Goal: Information Seeking & Learning: Learn about a topic

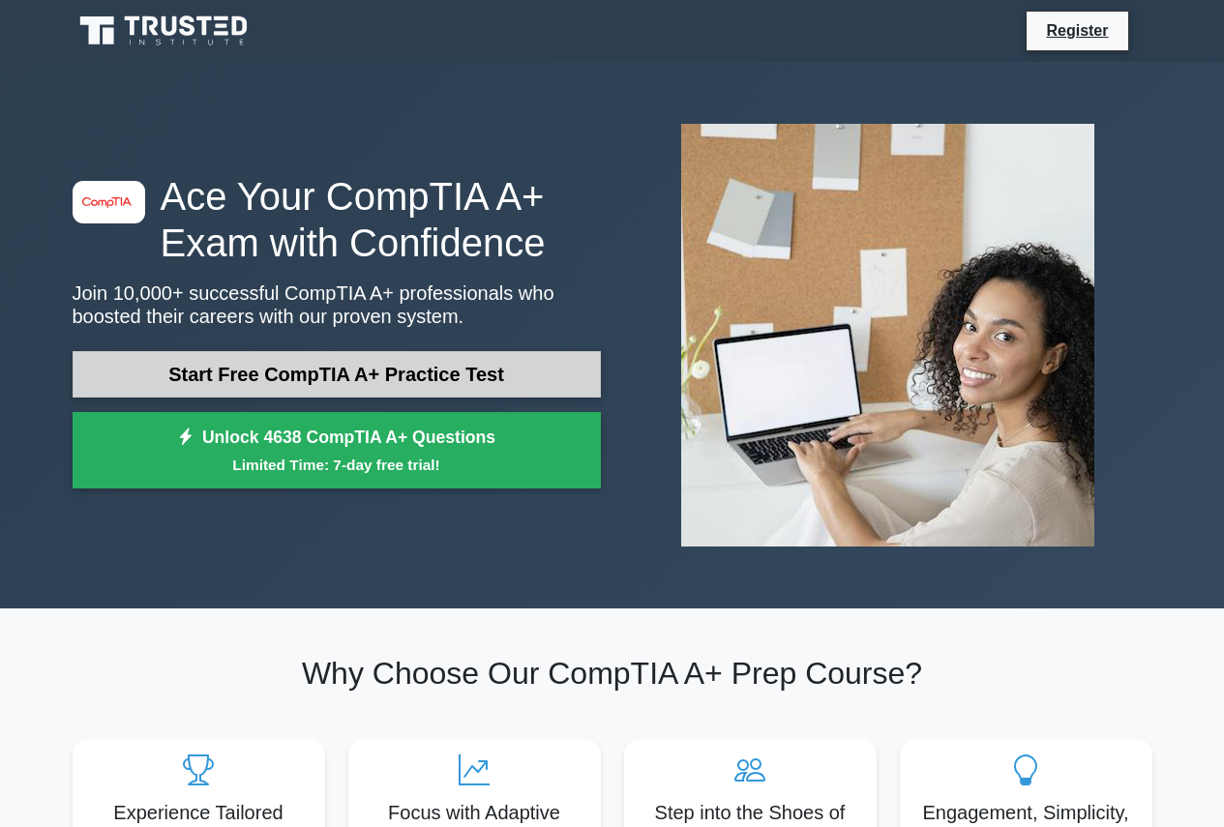
click at [355, 371] on link "Start Free CompTIA A+ Practice Test" at bounding box center [337, 374] width 528 height 46
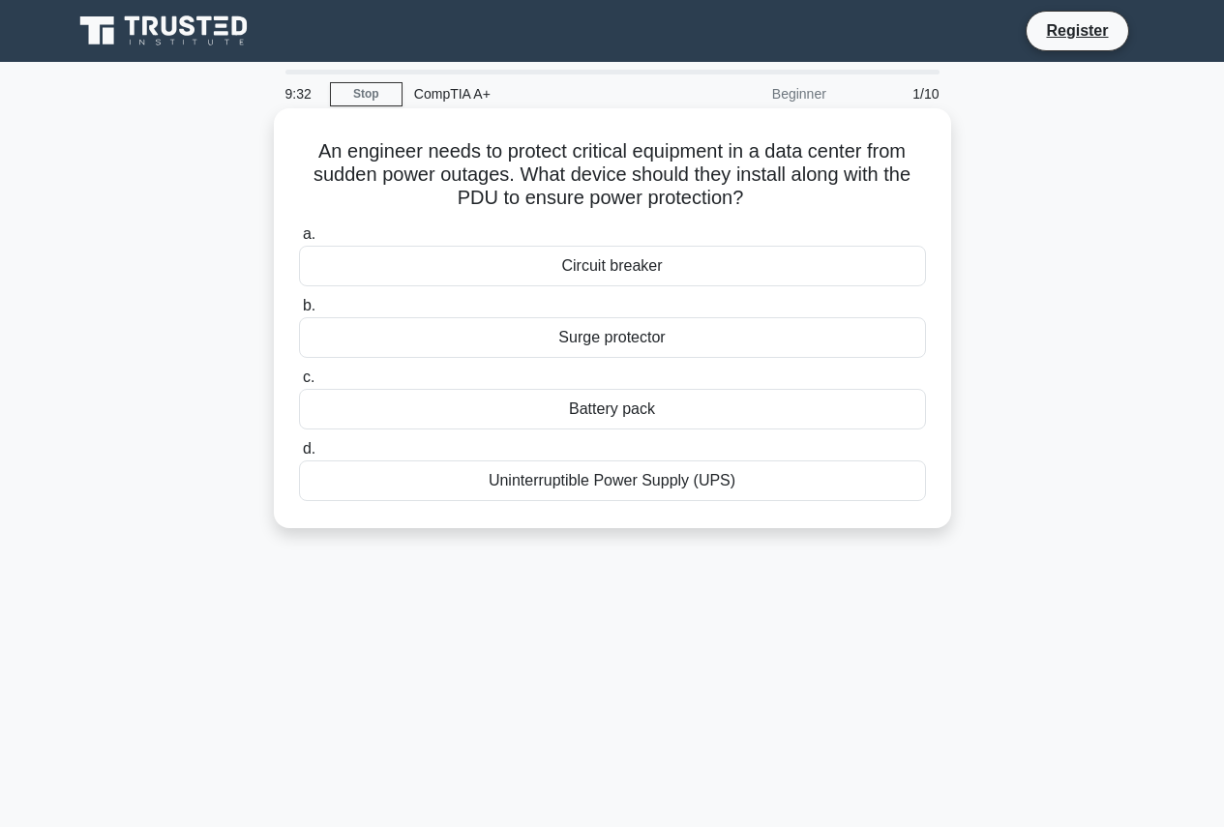
click at [378, 483] on div "Uninterruptible Power Supply (UPS)" at bounding box center [612, 480] width 627 height 41
click at [299, 456] on input "d. Uninterruptible Power Supply (UPS)" at bounding box center [299, 449] width 0 height 13
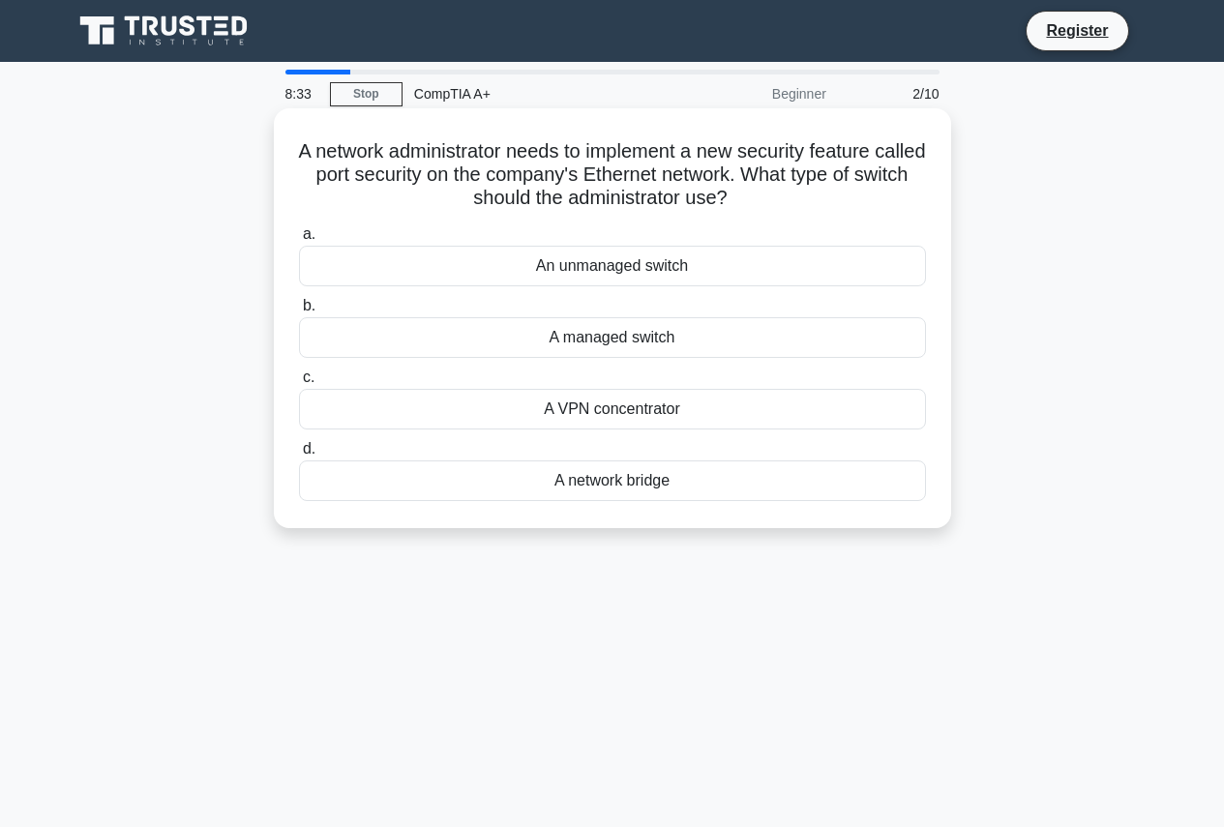
click at [576, 345] on div "A managed switch" at bounding box center [612, 337] width 627 height 41
click at [299, 312] on input "b. A managed switch" at bounding box center [299, 306] width 0 height 13
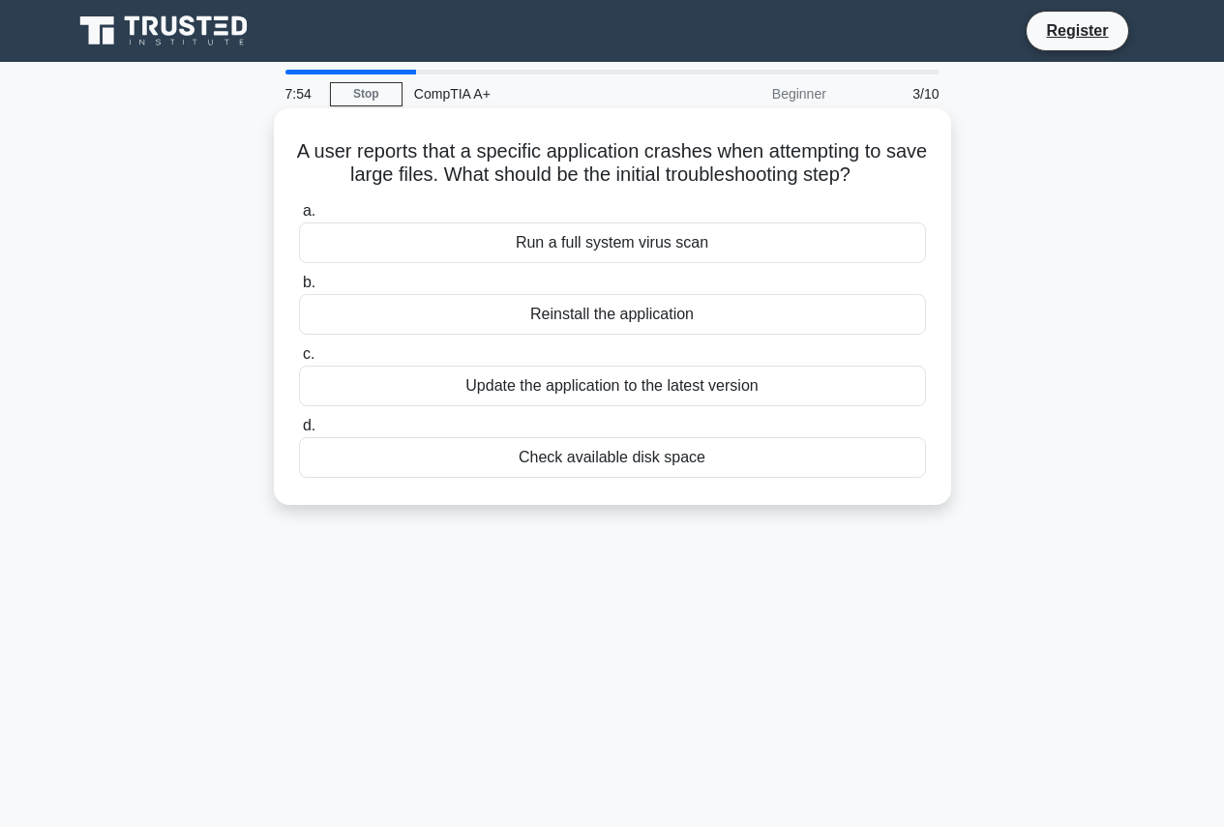
click at [570, 246] on div "Run a full system virus scan" at bounding box center [612, 242] width 627 height 41
click at [299, 218] on input "a. Run a full system virus scan" at bounding box center [299, 211] width 0 height 13
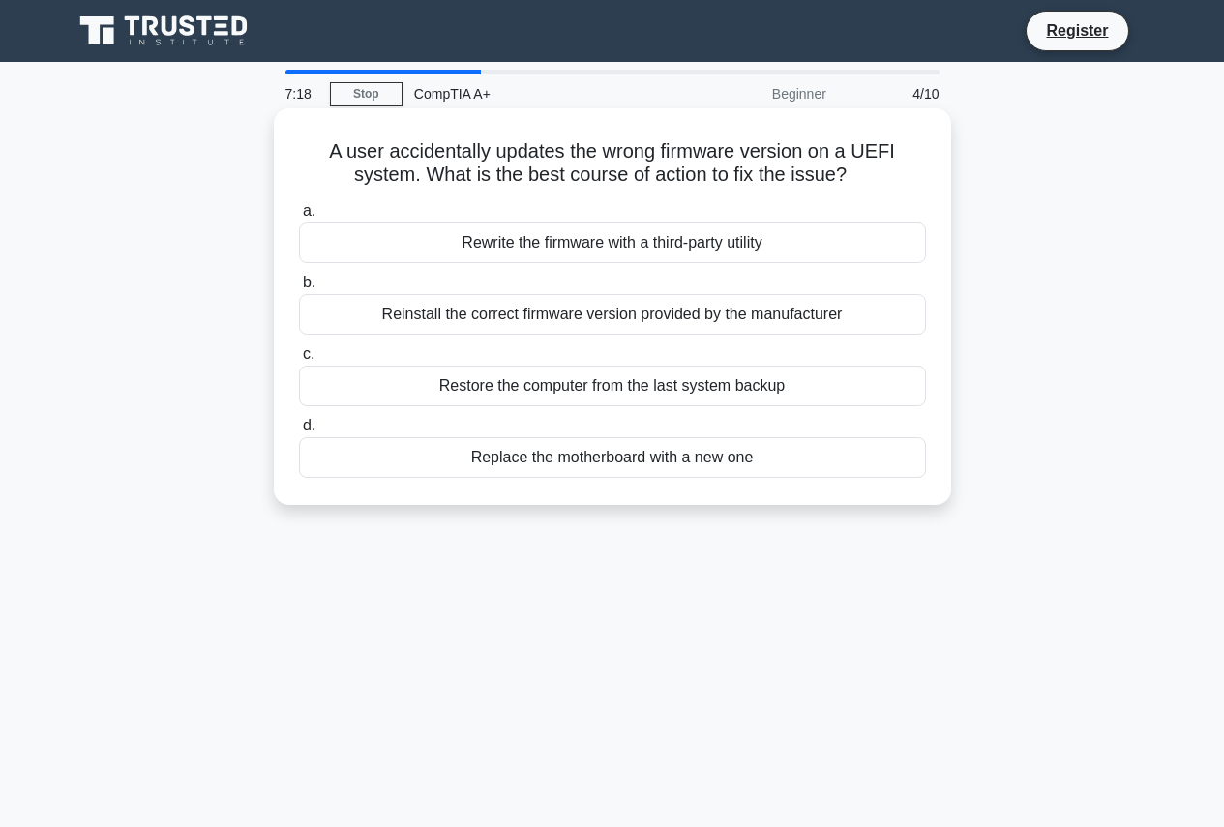
click at [564, 318] on div "Reinstall the correct firmware version provided by the manufacturer" at bounding box center [612, 314] width 627 height 41
click at [299, 289] on input "b. Reinstall the correct firmware version provided by the manufacturer" at bounding box center [299, 283] width 0 height 13
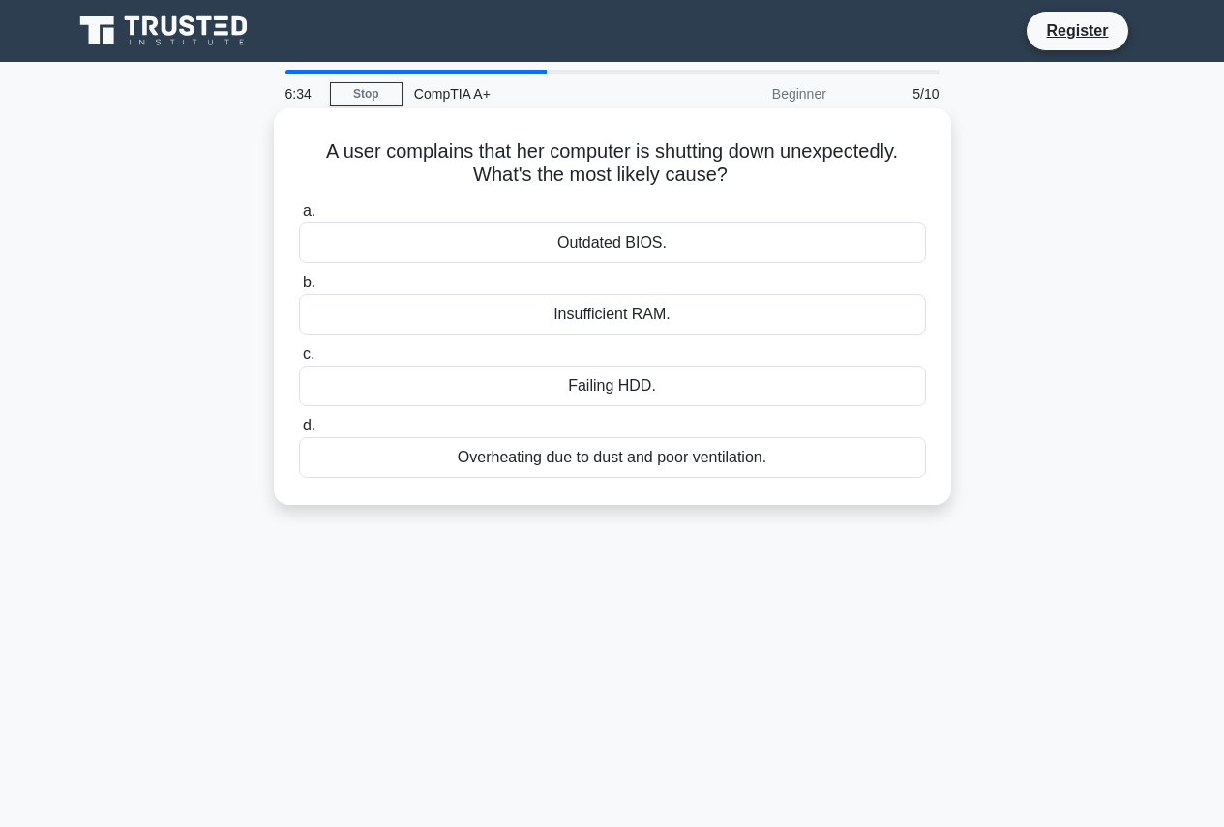
click at [541, 387] on div "Failing HDD." at bounding box center [612, 386] width 627 height 41
click at [299, 361] on input "c. Failing HDD." at bounding box center [299, 354] width 0 height 13
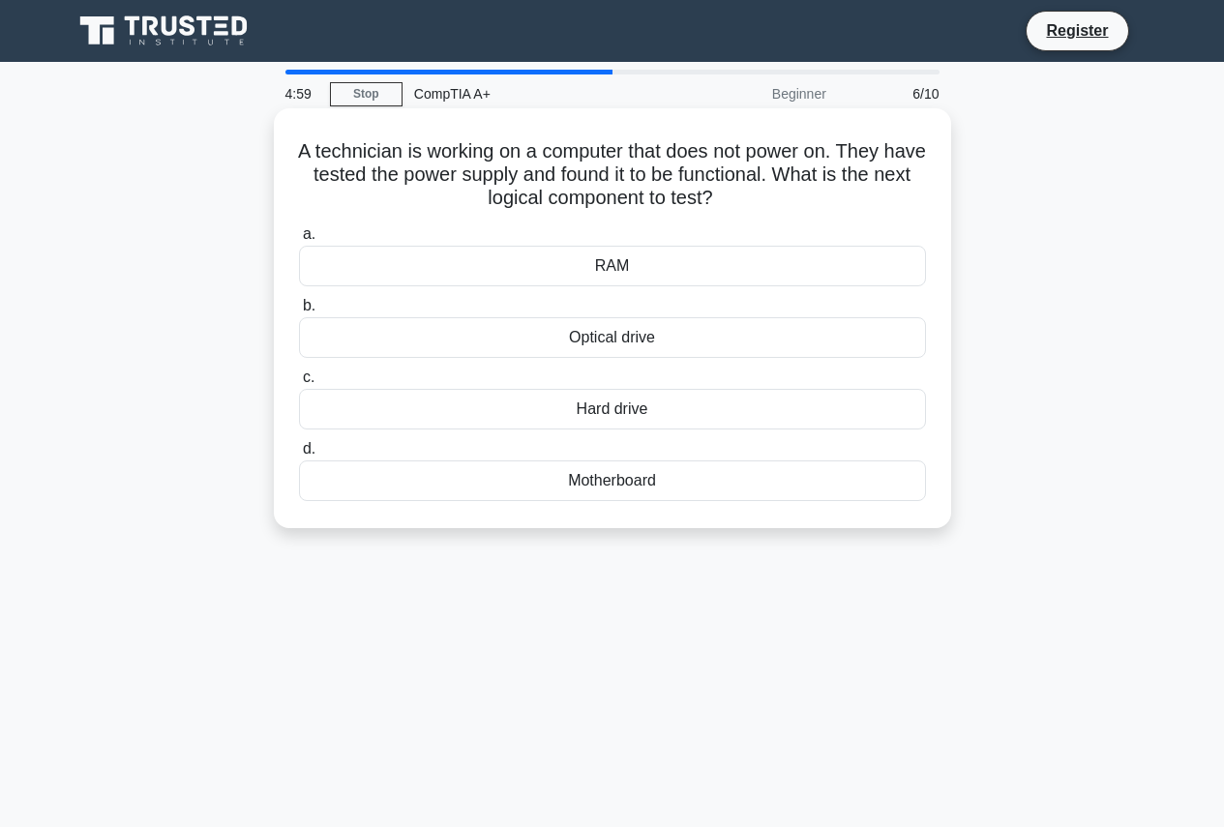
click at [528, 487] on div "Motherboard" at bounding box center [612, 480] width 627 height 41
click at [299, 456] on input "d. Motherboard" at bounding box center [299, 449] width 0 height 13
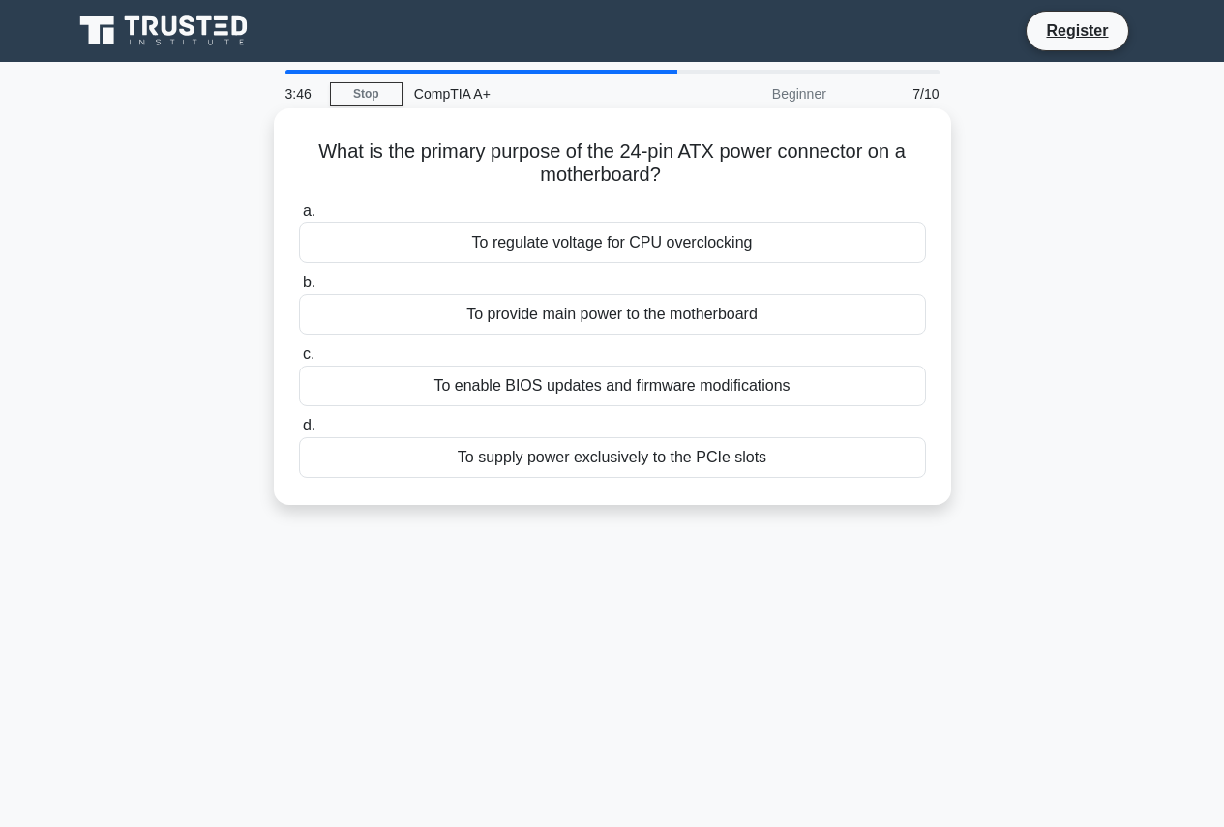
click at [533, 319] on div "To provide main power to the motherboard" at bounding box center [612, 314] width 627 height 41
click at [299, 289] on input "b. To provide main power to the motherboard" at bounding box center [299, 283] width 0 height 13
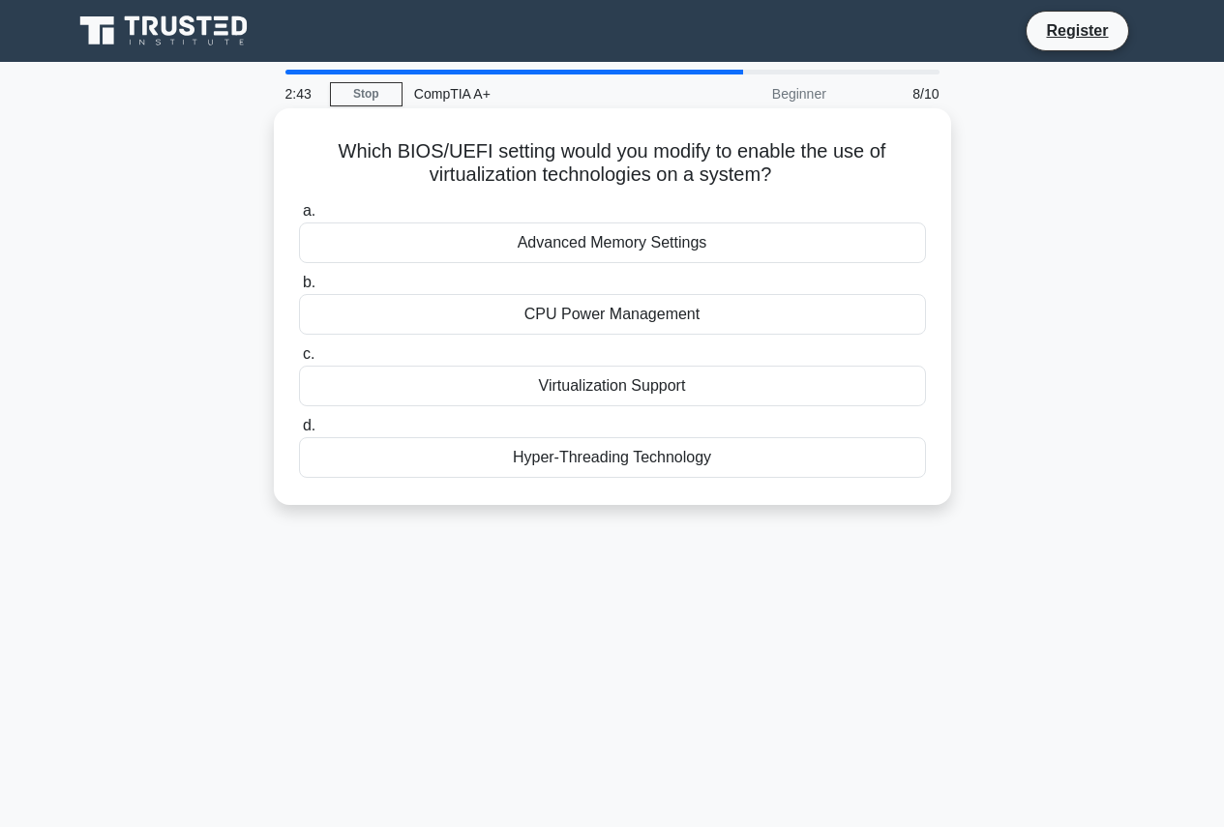
click at [466, 392] on div "Virtualization Support" at bounding box center [612, 386] width 627 height 41
click at [299, 361] on input "c. Virtualization Support" at bounding box center [299, 354] width 0 height 13
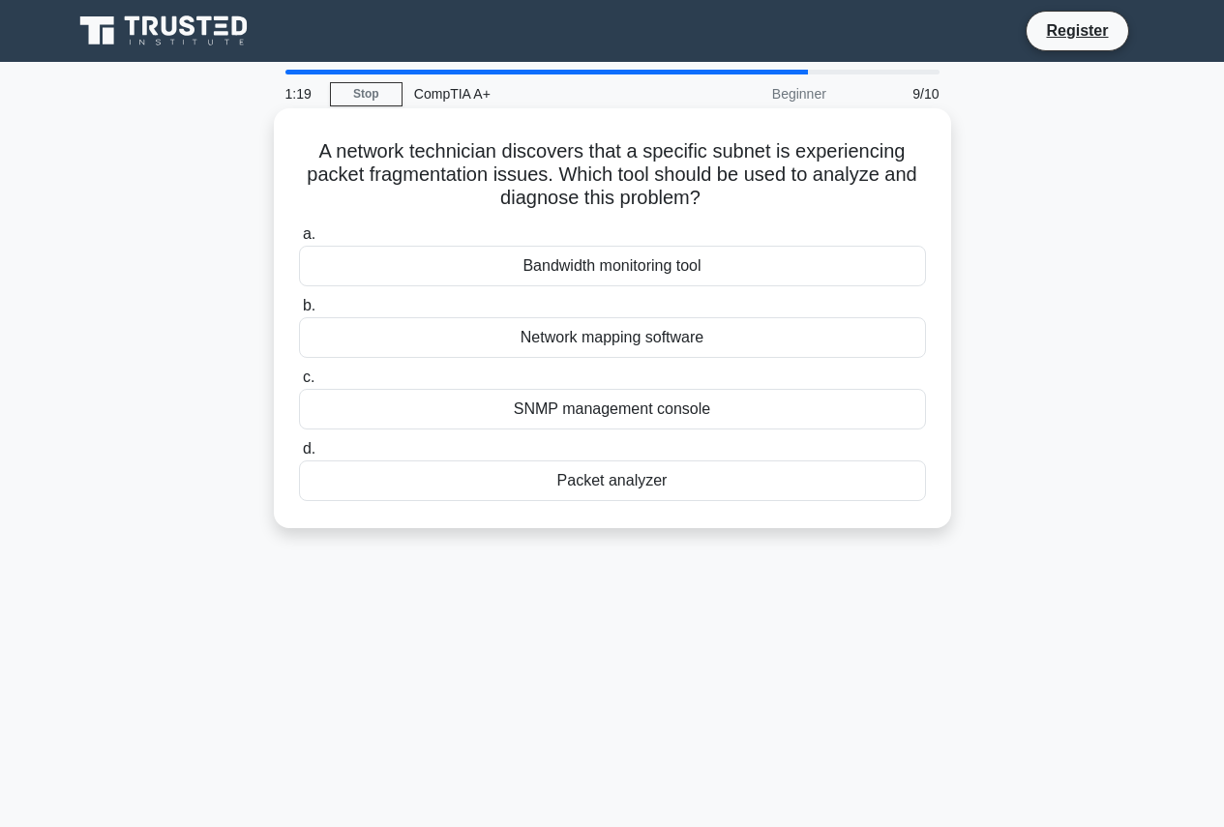
click at [626, 485] on div "Packet analyzer" at bounding box center [612, 480] width 627 height 41
click at [299, 456] on input "d. Packet analyzer" at bounding box center [299, 449] width 0 height 13
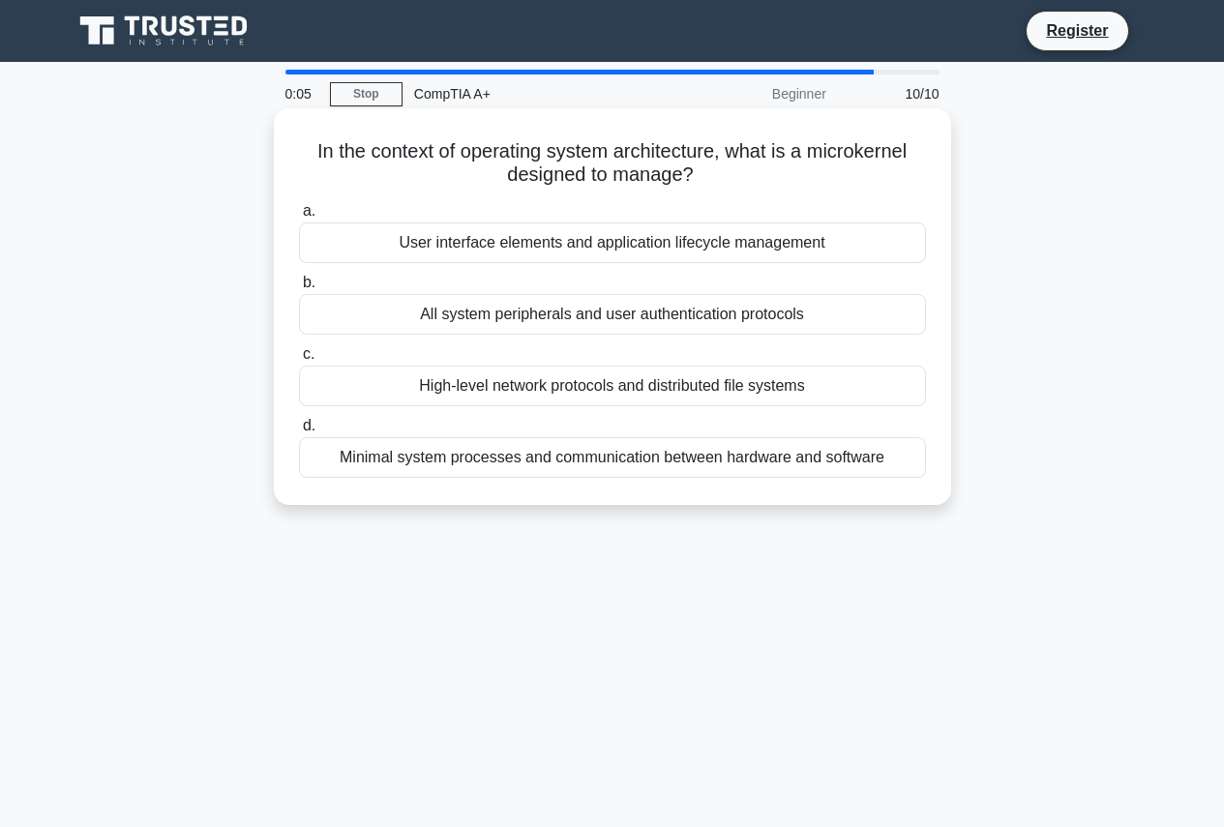
click at [493, 458] on div "Minimal system processes and communication between hardware and software" at bounding box center [612, 457] width 627 height 41
click at [299, 432] on input "d. Minimal system processes and communication between hardware and software" at bounding box center [299, 426] width 0 height 13
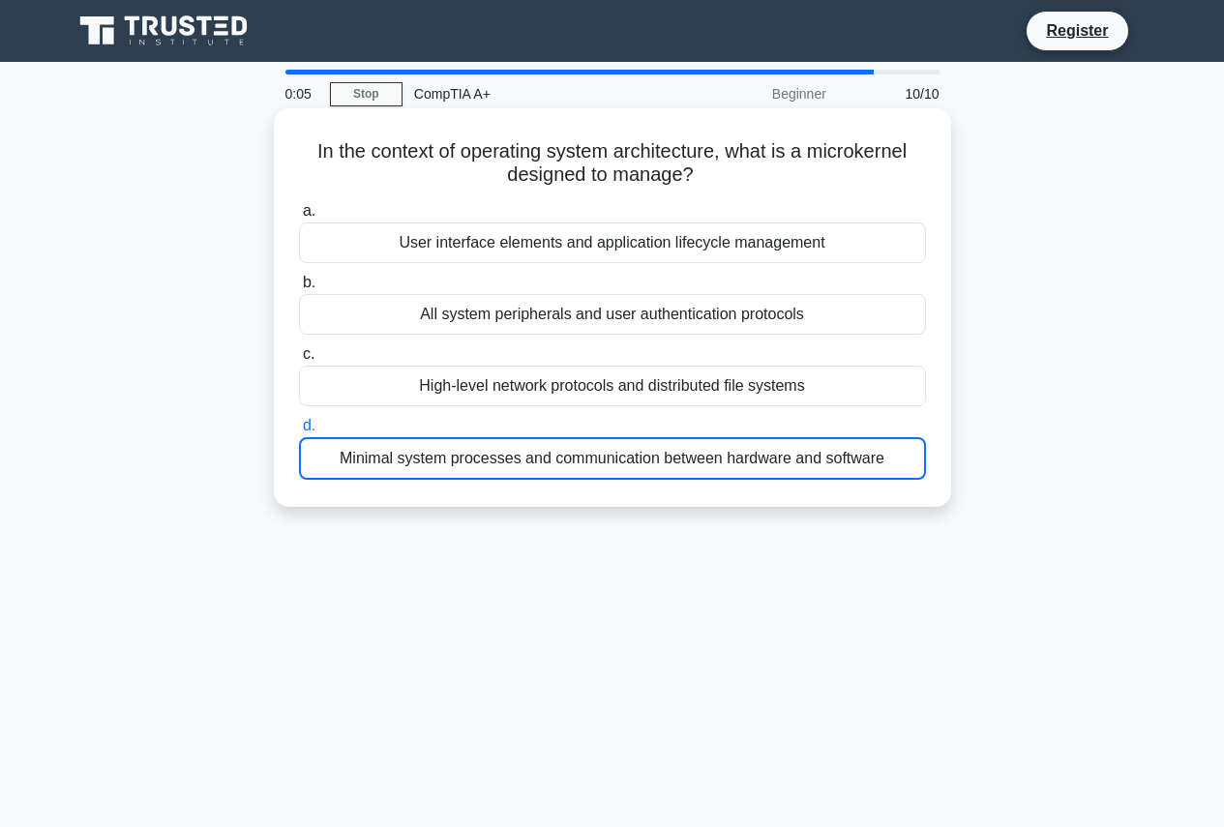
click at [493, 458] on div "Minimal system processes and communication between hardware and software" at bounding box center [612, 458] width 627 height 43
click at [299, 432] on input "d. Minimal system processes and communication between hardware and software" at bounding box center [299, 426] width 0 height 13
click at [493, 458] on div "Minimal system processes and communication between hardware and software" at bounding box center [612, 458] width 627 height 43
click at [299, 432] on input "d. Minimal system processes and communication between hardware and software" at bounding box center [299, 426] width 0 height 13
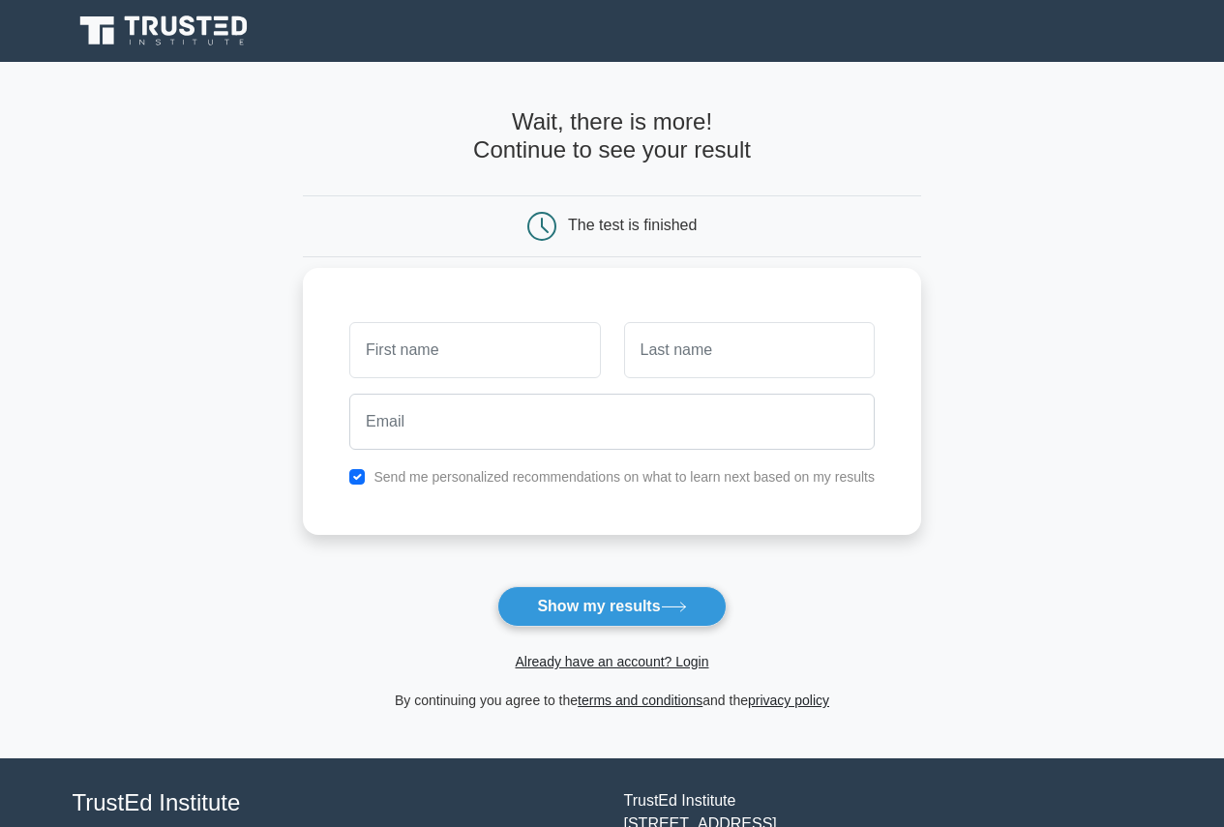
click at [436, 359] on input "text" at bounding box center [474, 350] width 251 height 56
type input "Max"
click at [687, 356] on input "text" at bounding box center [749, 350] width 251 height 56
type input "Hipplewith"
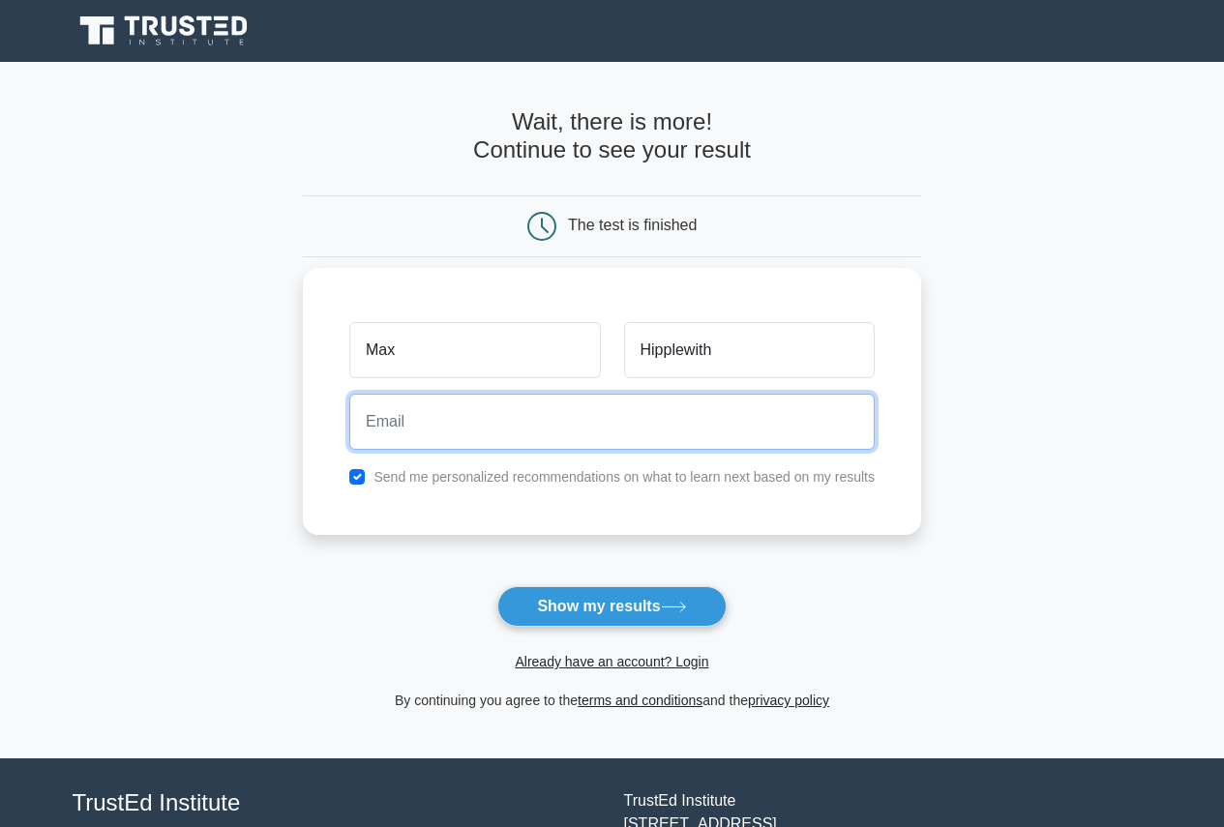
click at [436, 432] on input "email" at bounding box center [611, 422] width 525 height 56
type input "Hipplewithz@comcast.net"
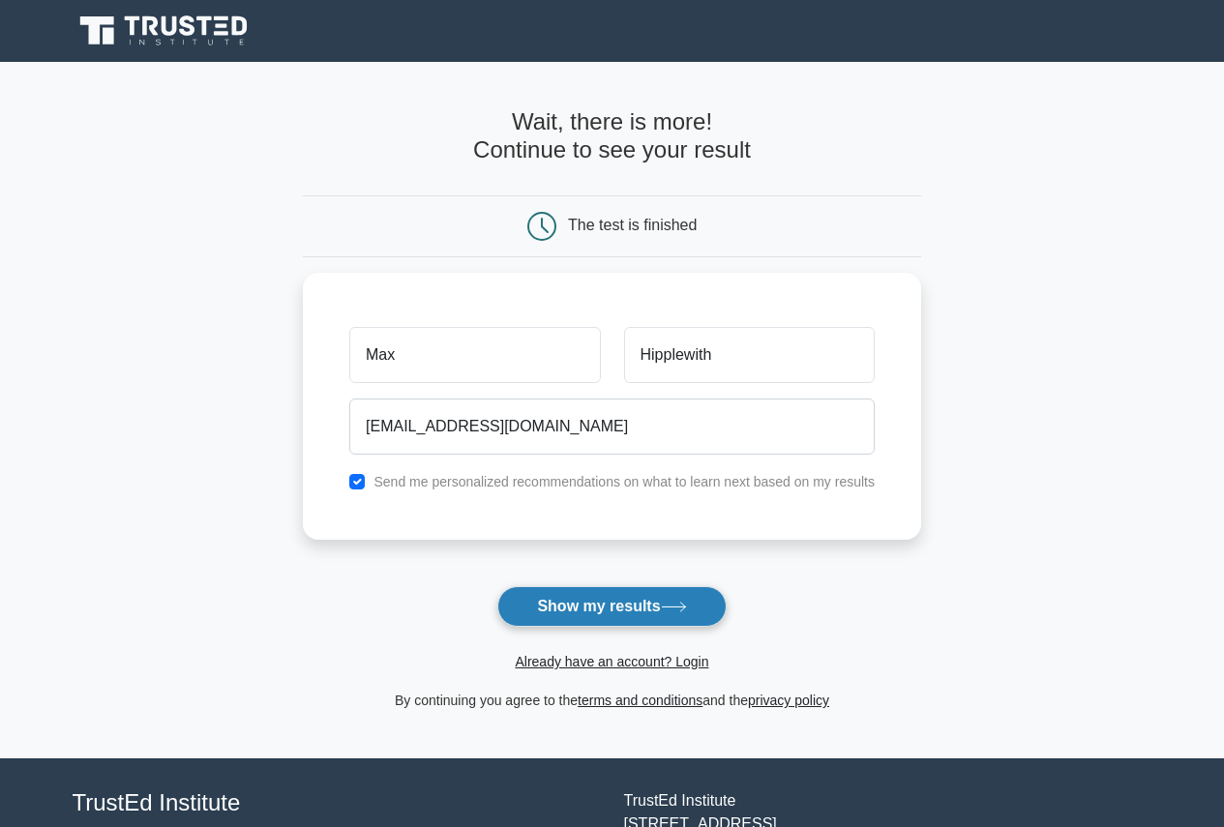
click at [592, 601] on button "Show my results" at bounding box center [611, 606] width 228 height 41
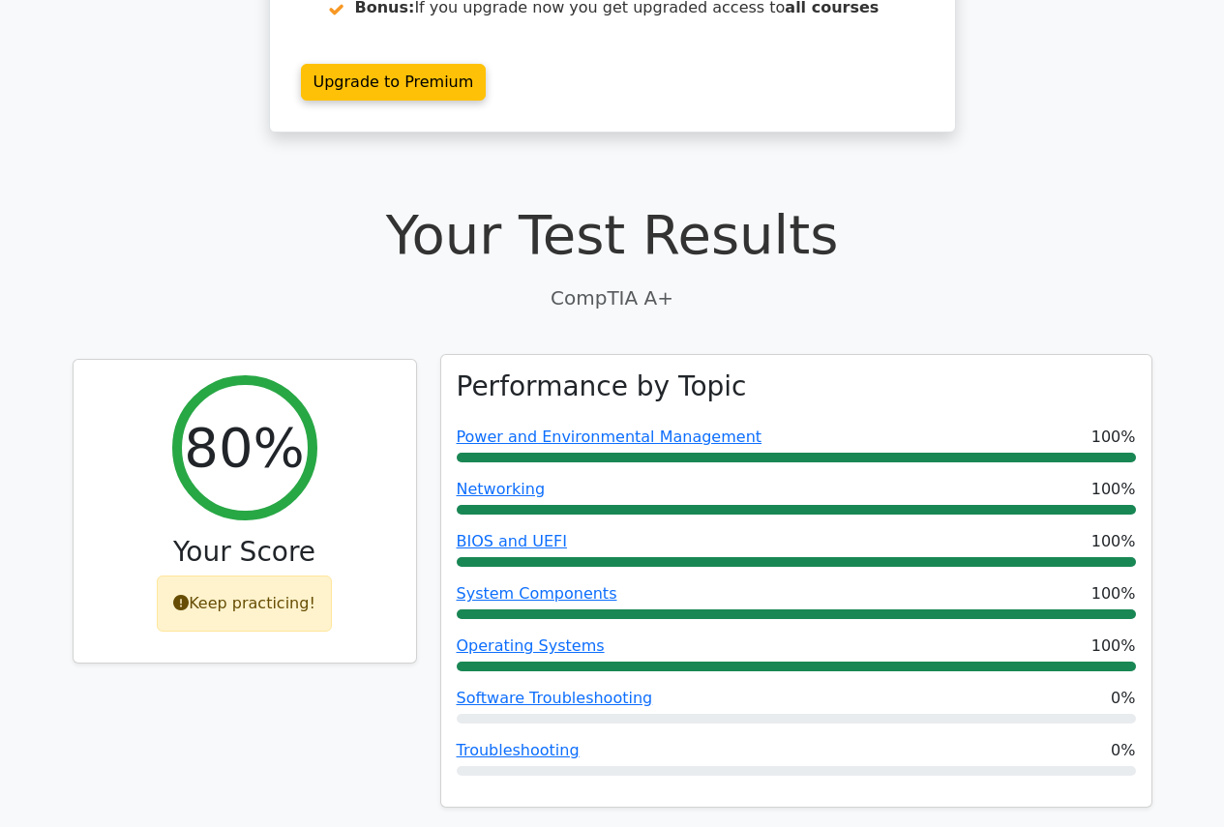
scroll to position [387, 0]
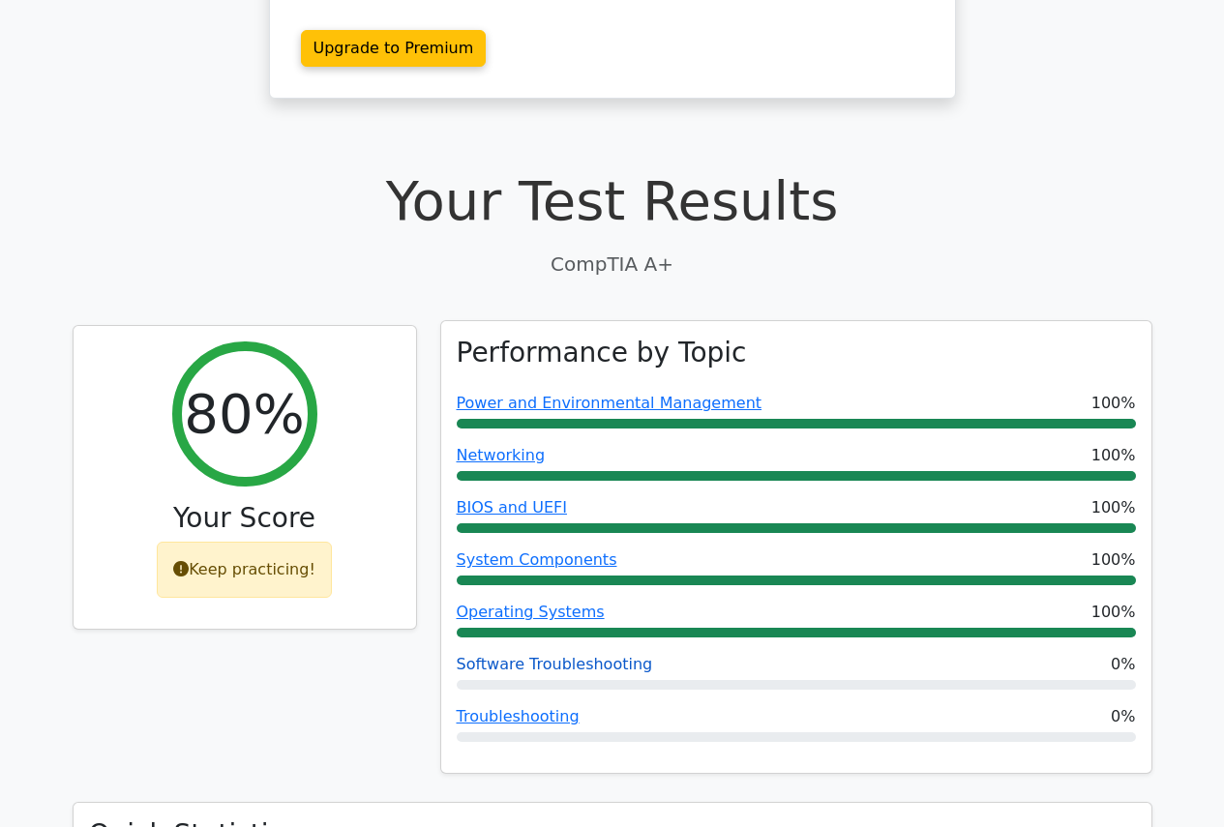
click at [546, 655] on link "Software Troubleshooting" at bounding box center [555, 664] width 196 height 18
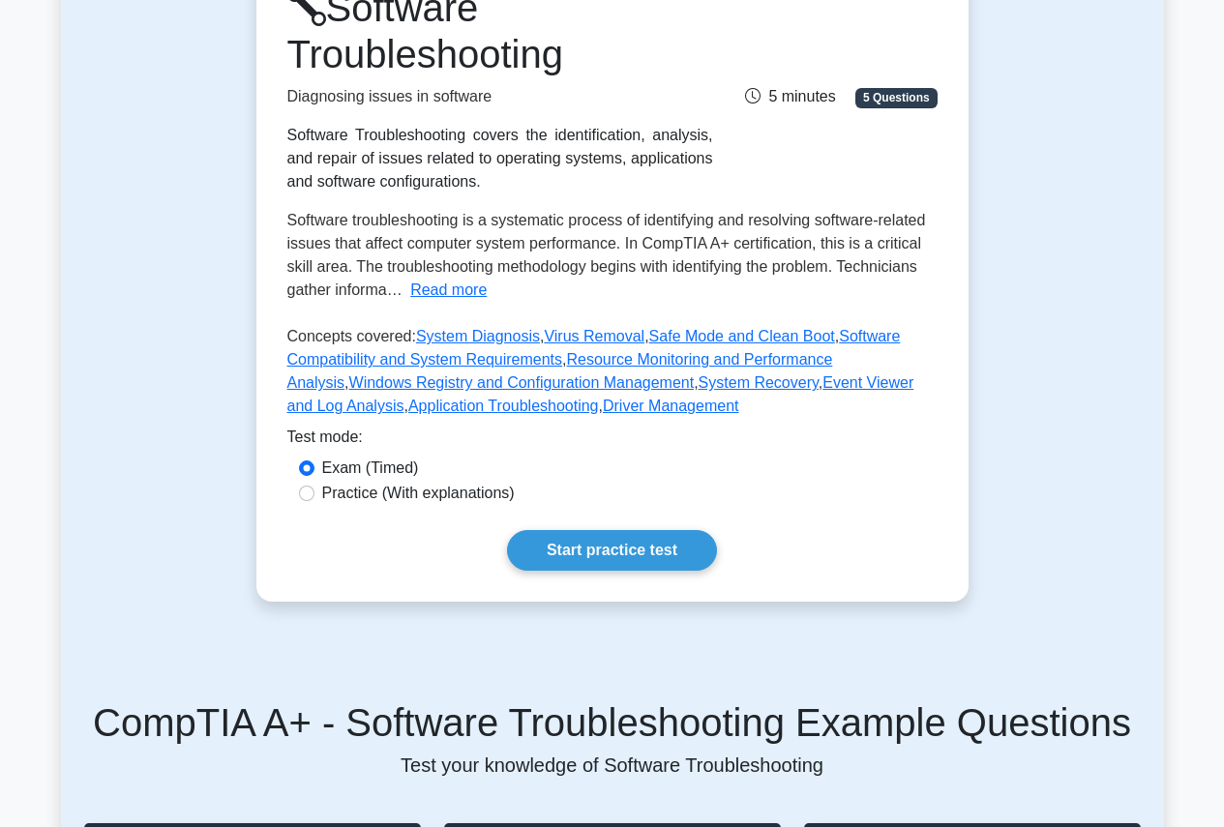
scroll to position [290, 0]
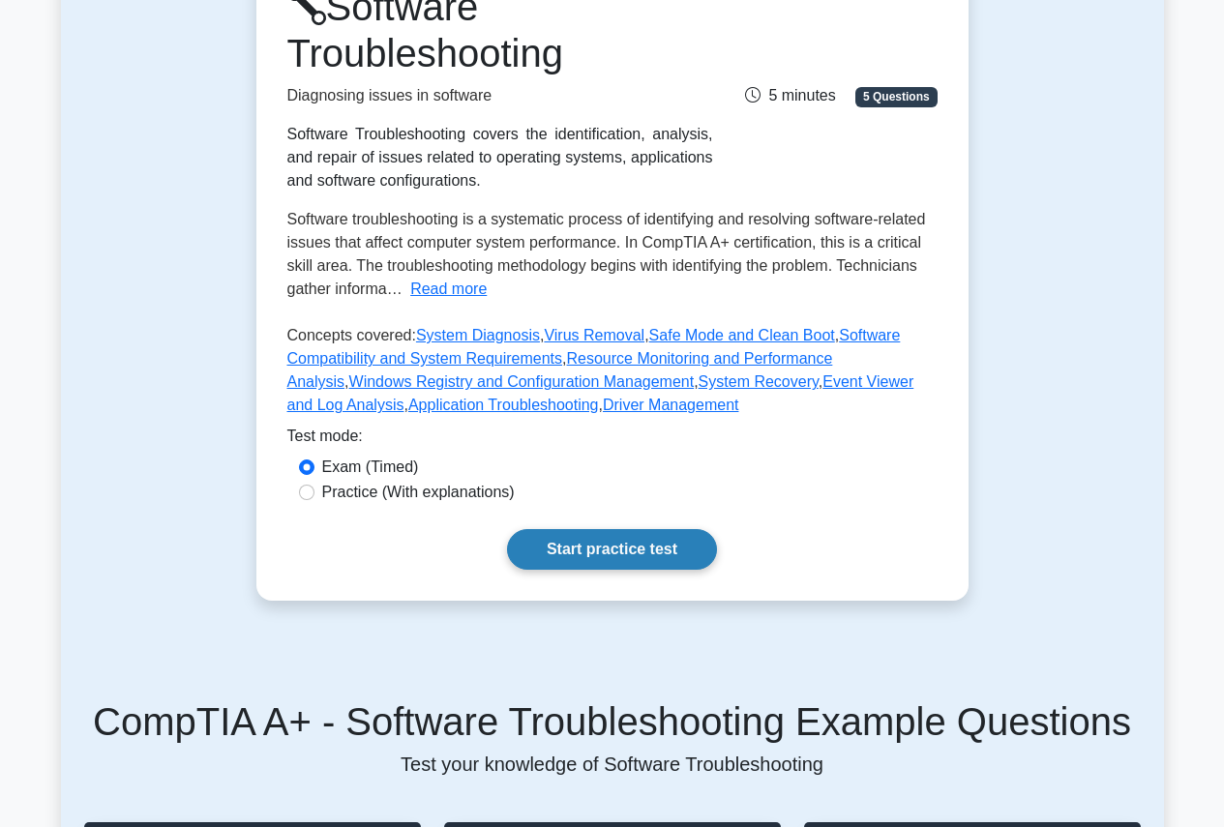
click at [587, 542] on link "Start practice test" at bounding box center [612, 549] width 210 height 41
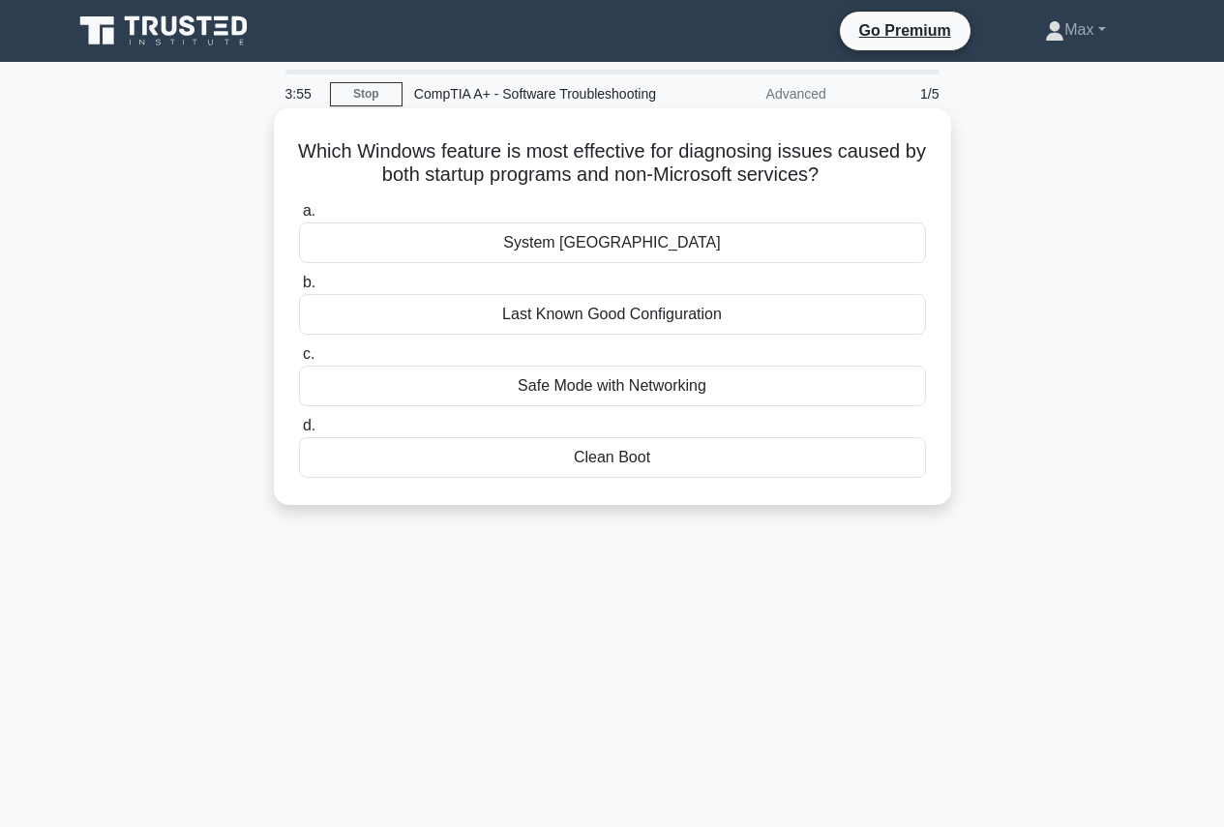
click at [613, 478] on div "Clean Boot" at bounding box center [612, 457] width 627 height 41
click at [299, 432] on input "d. Clean Boot" at bounding box center [299, 426] width 0 height 13
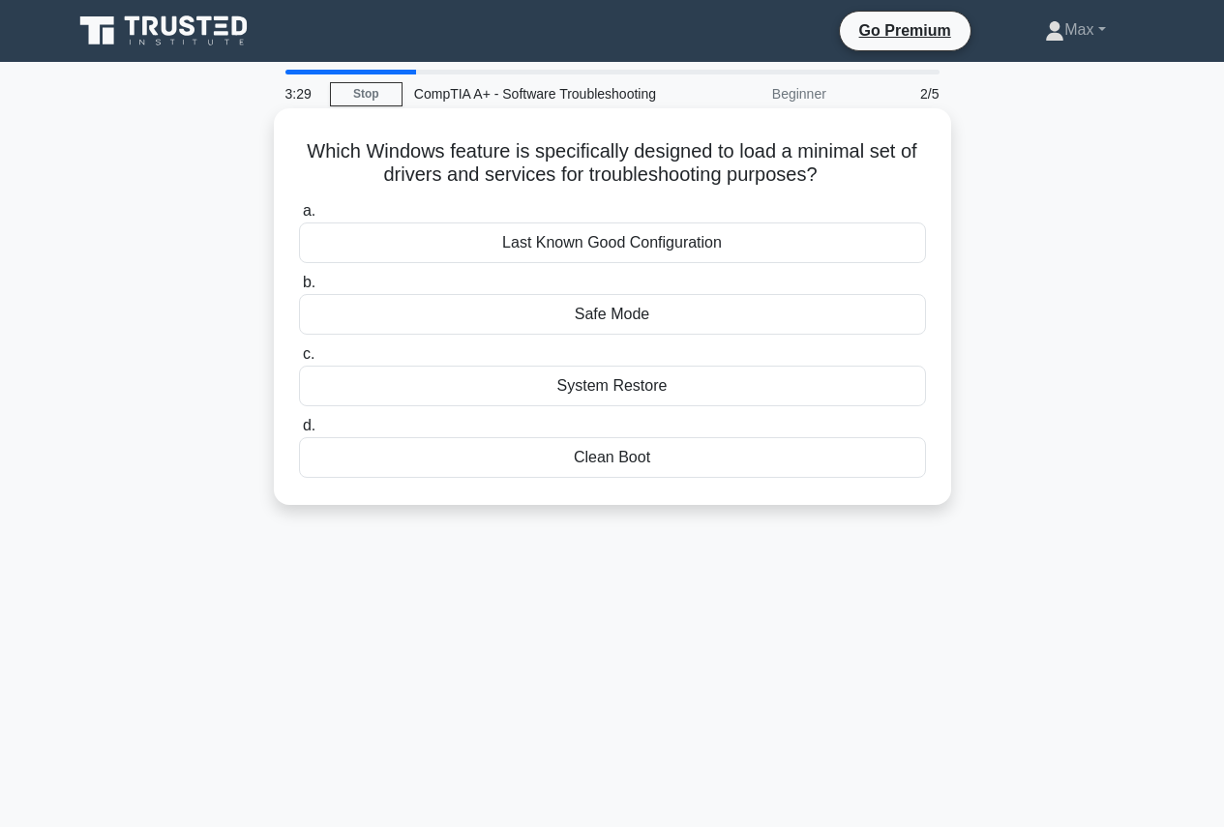
click at [601, 335] on div "Safe Mode" at bounding box center [612, 314] width 627 height 41
click at [299, 289] on input "b. Safe Mode" at bounding box center [299, 283] width 0 height 13
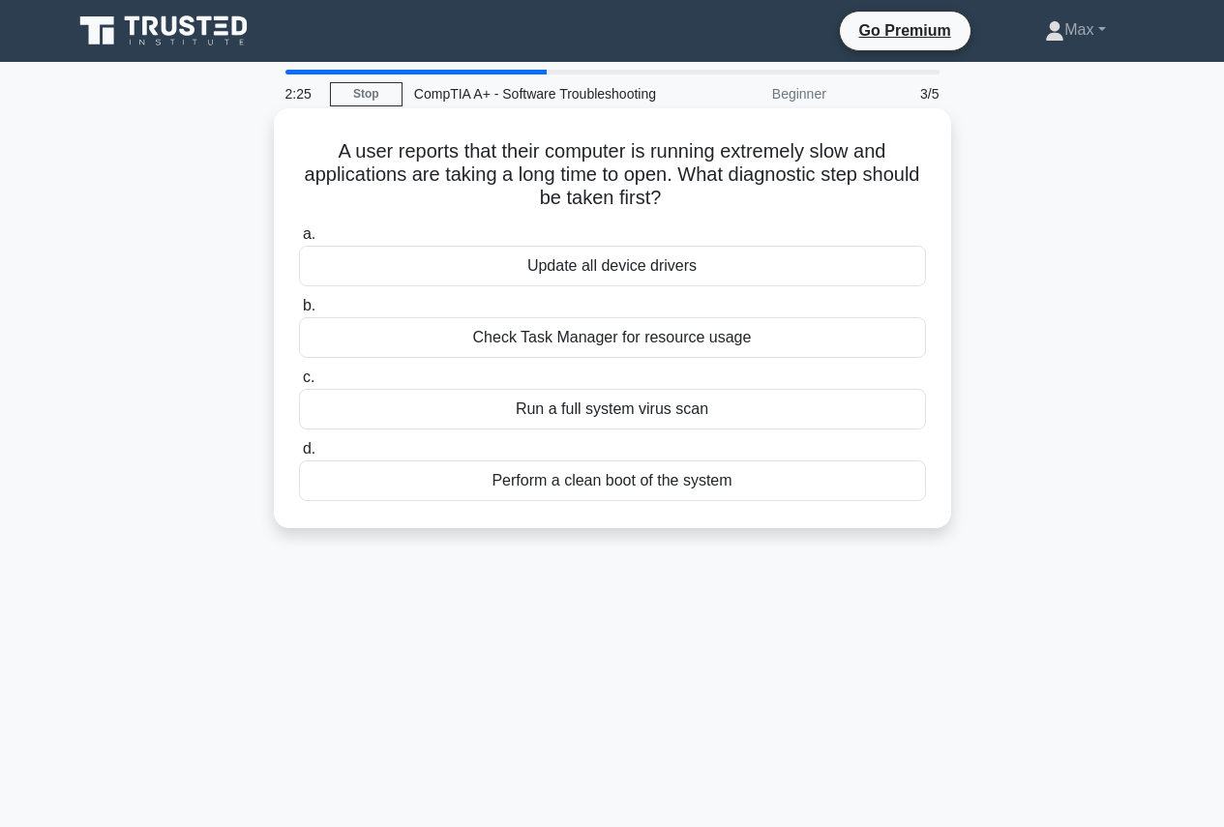
click at [540, 358] on div "Check Task Manager for resource usage" at bounding box center [612, 337] width 627 height 41
click at [299, 312] on input "b. Check Task Manager for resource usage" at bounding box center [299, 306] width 0 height 13
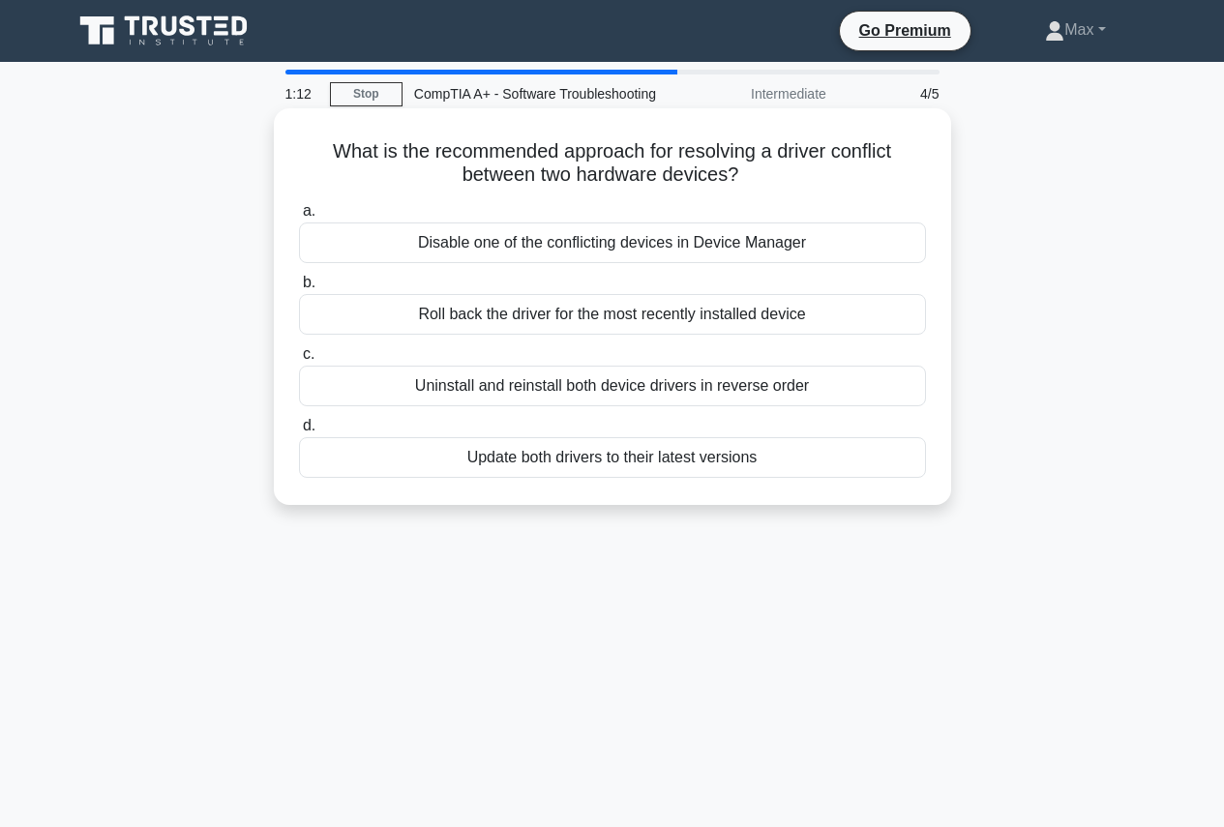
click at [559, 478] on div "Update both drivers to their latest versions" at bounding box center [612, 457] width 627 height 41
click at [299, 432] on input "d. Update both drivers to their latest versions" at bounding box center [299, 426] width 0 height 13
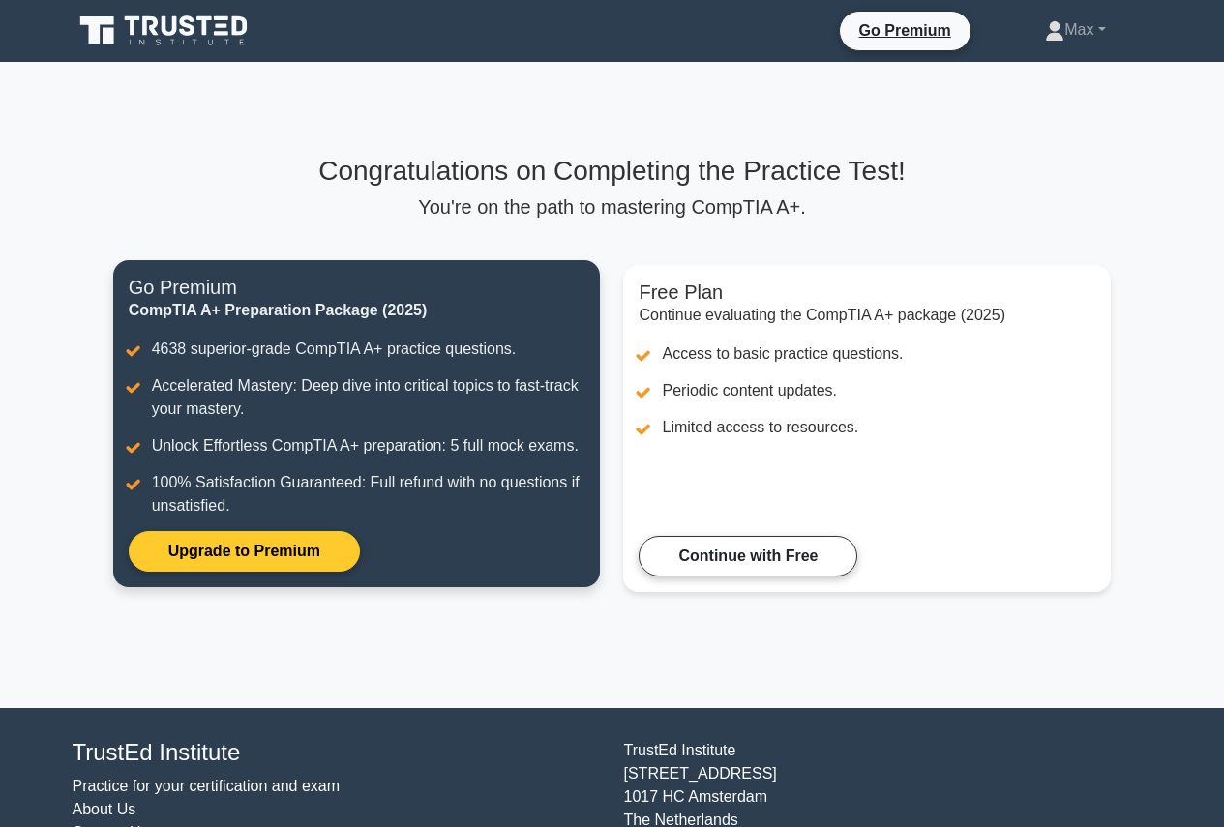
click at [282, 540] on link "Upgrade to Premium" at bounding box center [244, 551] width 231 height 41
